Goal: Transaction & Acquisition: Book appointment/travel/reservation

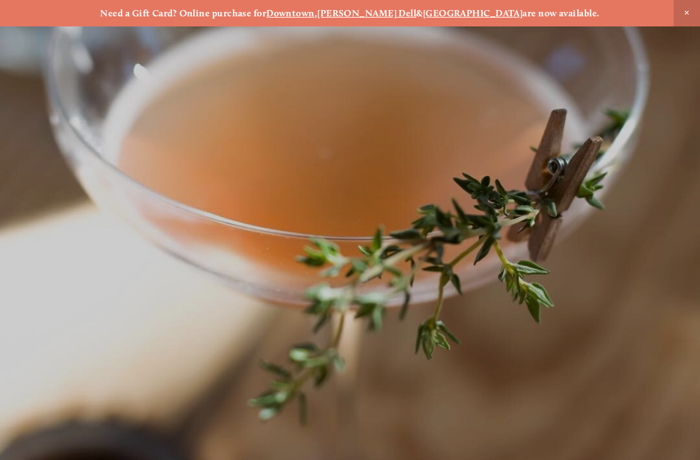
scroll to position [-5, 0]
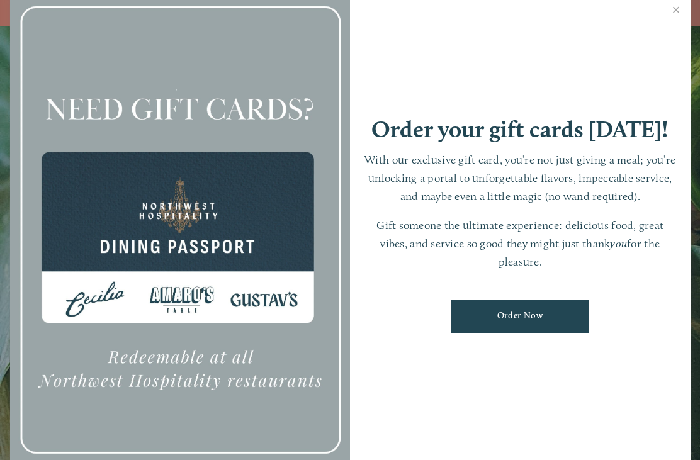
click at [675, 19] on link "Close" at bounding box center [677, 11] width 25 height 35
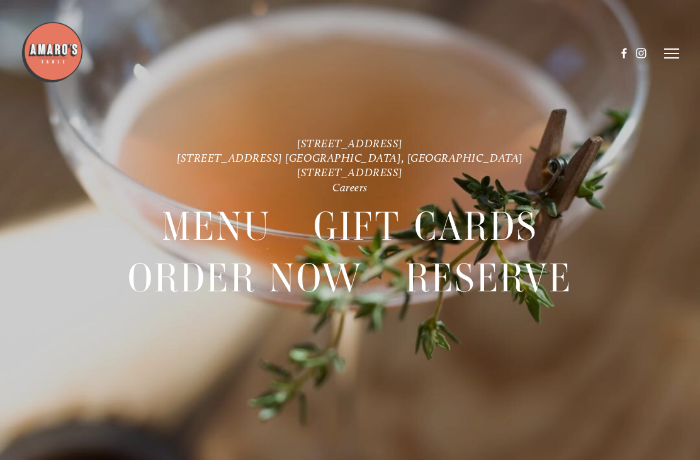
scroll to position [0, 0]
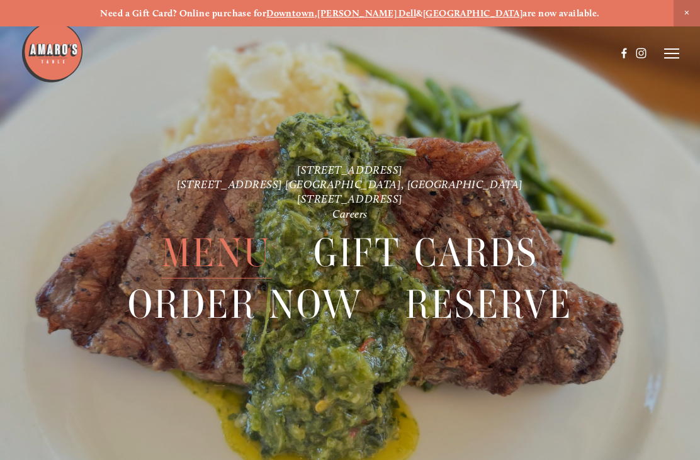
click at [207, 254] on span "Menu" at bounding box center [217, 253] width 110 height 51
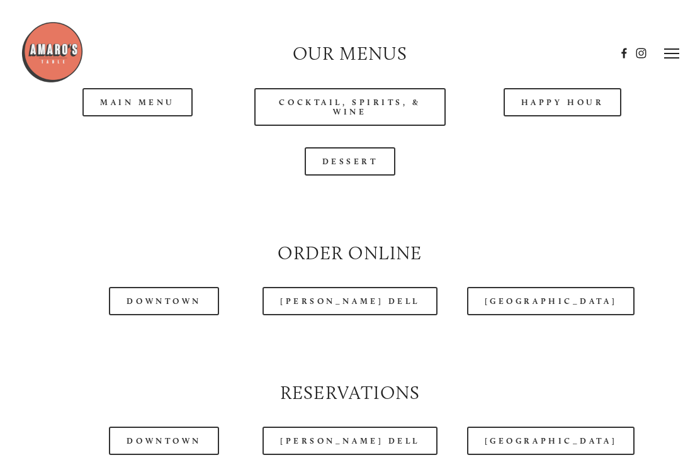
scroll to position [1083, 0]
click at [129, 92] on header "Menu Order Now Visit Gallery 0" at bounding box center [350, 53] width 658 height 107
click at [135, 102] on header "Menu Order Now Visit Gallery 0" at bounding box center [350, 53] width 658 height 107
click at [134, 111] on link "Main Menu" at bounding box center [138, 103] width 110 height 28
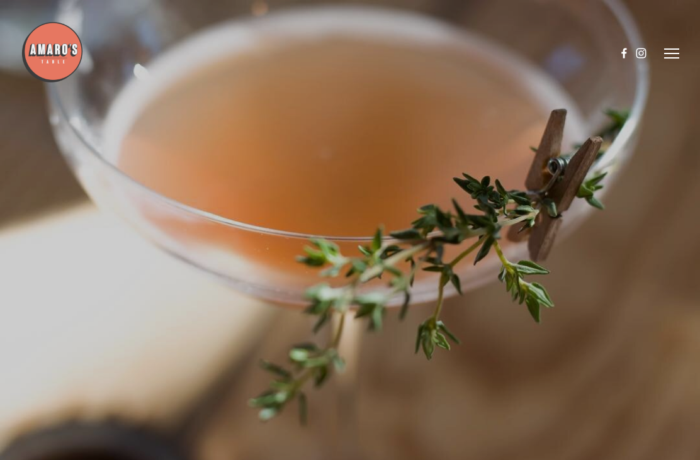
scroll to position [52, 0]
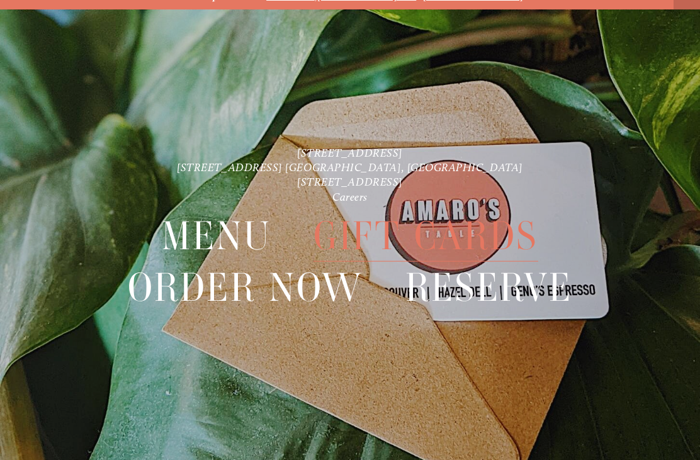
scroll to position [26, 0]
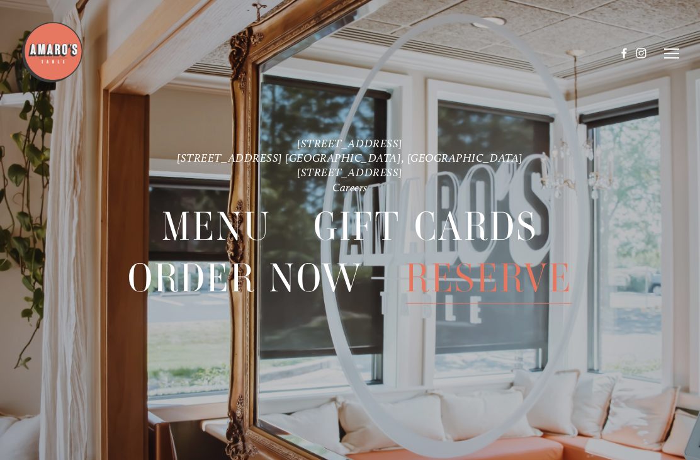
click at [476, 279] on span "Reserve" at bounding box center [489, 278] width 167 height 51
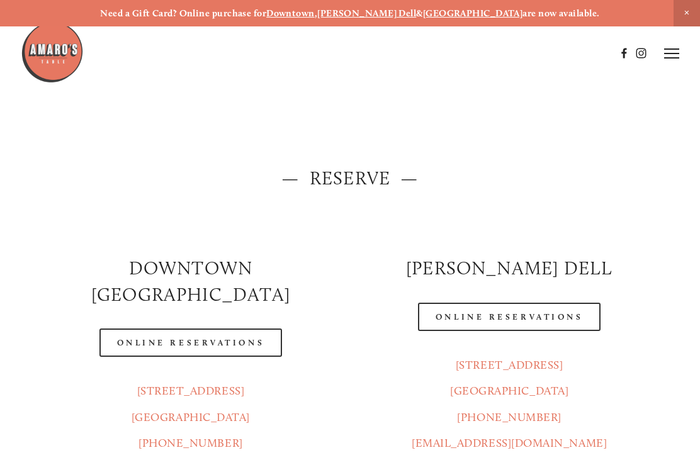
click at [354, 342] on div "816 NE 98 Cir. Vancouver, WA 98665 (360) 718-7046 info@amarostable.com" at bounding box center [509, 405] width 319 height 126
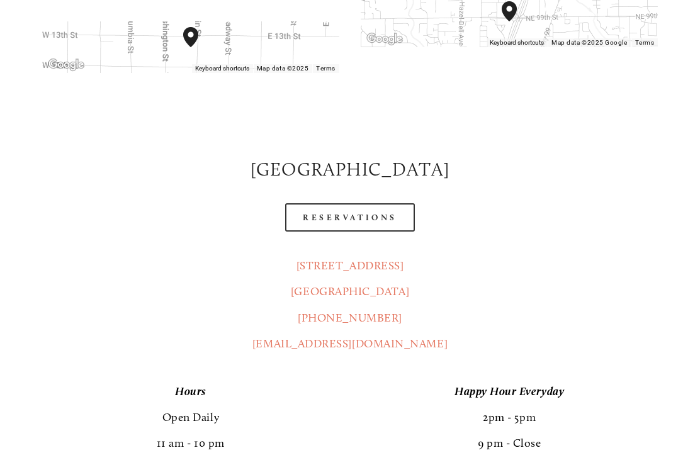
scroll to position [496, 0]
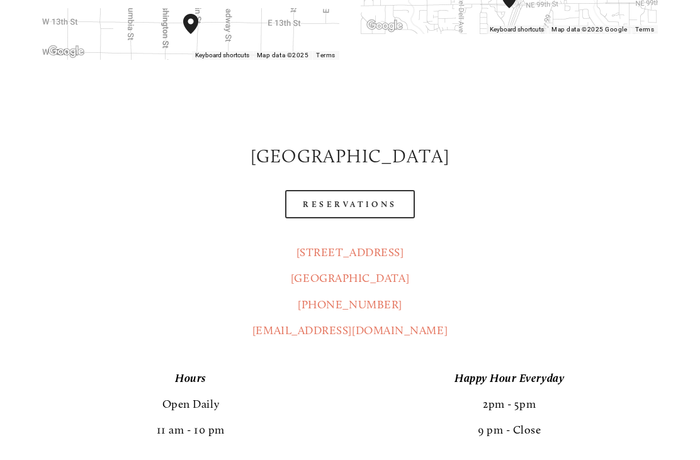
click at [336, 190] on link "Reservations" at bounding box center [350, 204] width 130 height 28
